Goal: Task Accomplishment & Management: Manage account settings

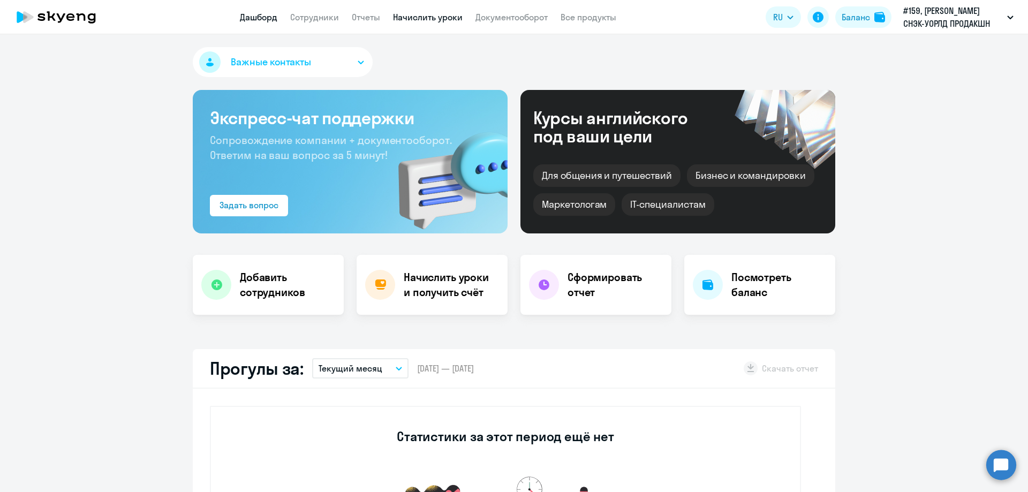
click at [433, 14] on link "Начислить уроки" at bounding box center [428, 17] width 70 height 11
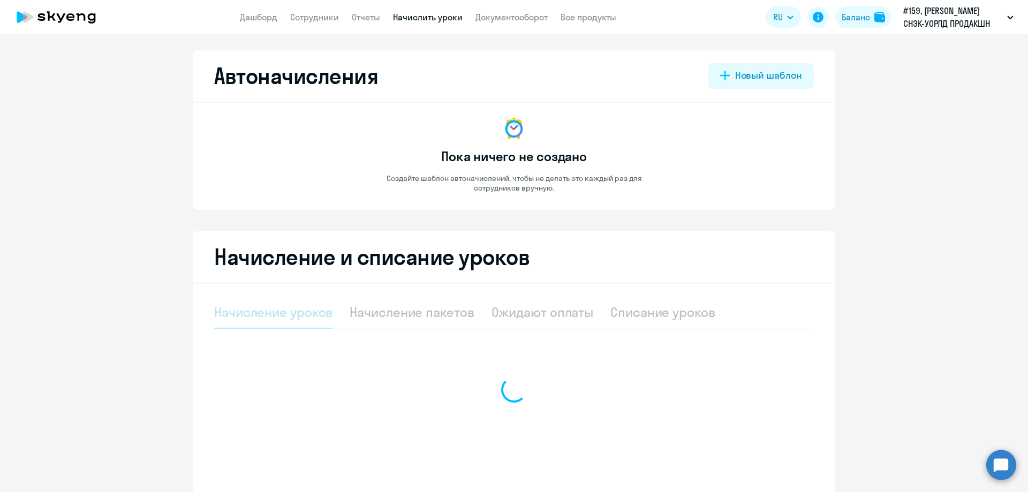
select select "10"
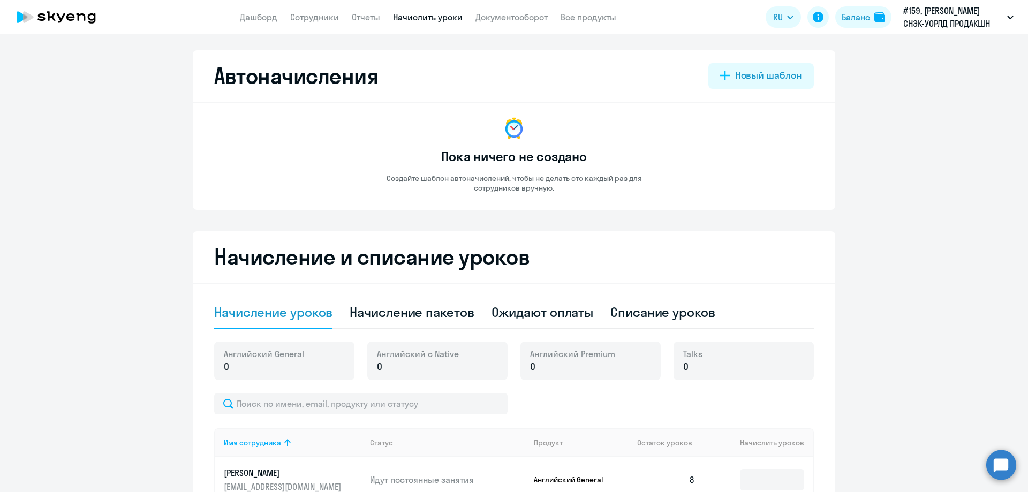
click at [314, 11] on app-menu-item-link "Сотрудники" at bounding box center [314, 17] width 49 height 13
click at [312, 13] on link "Сотрудники" at bounding box center [314, 17] width 49 height 11
select select "30"
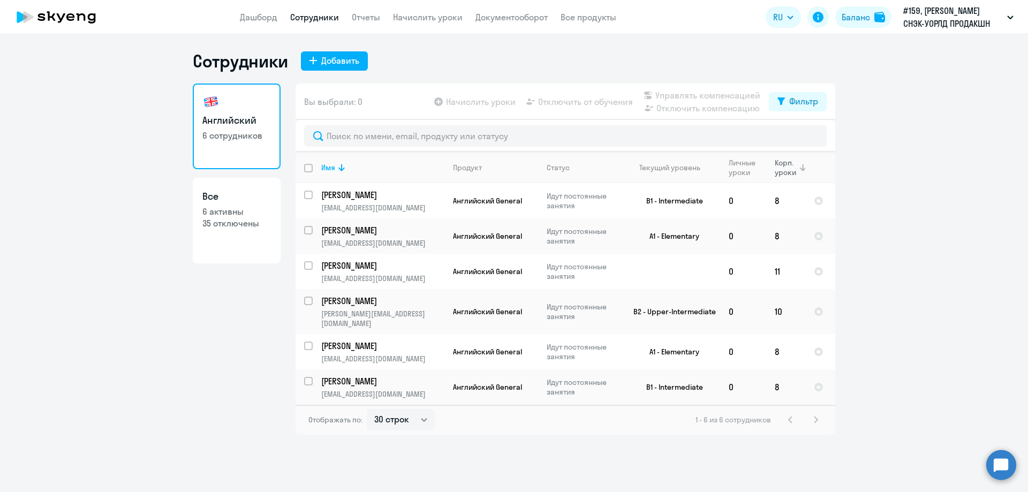
click at [801, 179] on th "Корп. уроки" at bounding box center [785, 167] width 39 height 31
